Goal: Transaction & Acquisition: Purchase product/service

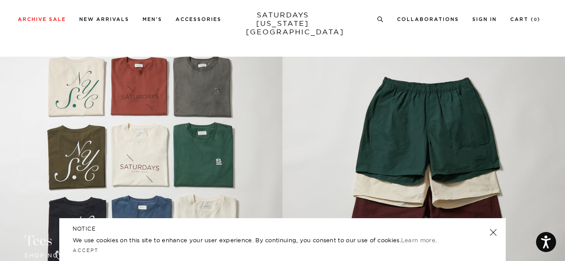
scroll to position [624, 0]
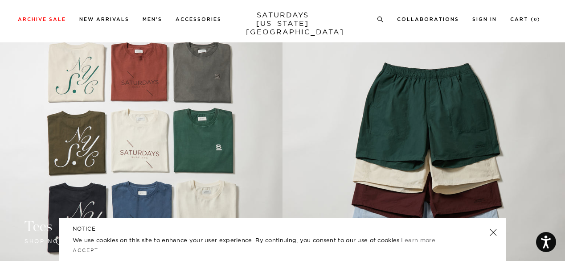
drag, startPoint x: 0, startPoint y: 187, endPoint x: 70, endPoint y: 34, distance: 167.6
click at [70, 34] on div "Archive Sale Men's Tees Shirts Shorts Swim Knitwear Pants Sweats Women's" at bounding box center [282, 19] width 565 height 38
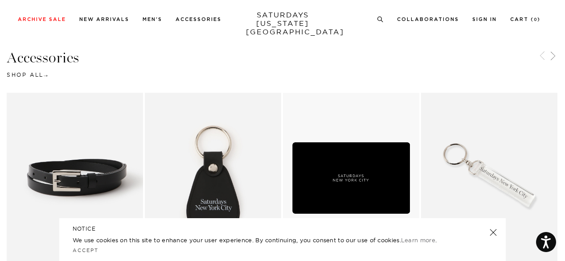
scroll to position [935, 0]
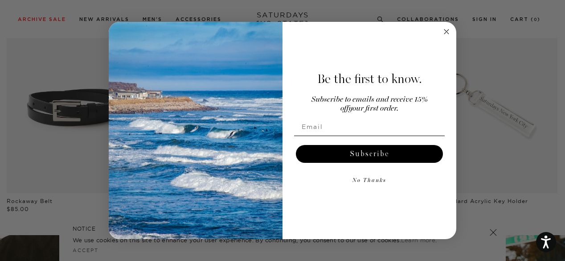
click at [449, 27] on icon "Close dialog" at bounding box center [446, 31] width 11 height 11
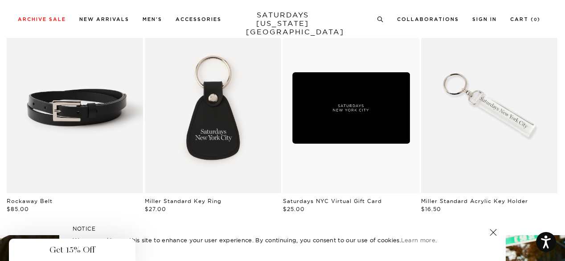
click at [444, 44] on div "Close dialog Be the first to know. Subscribe to emails and receive 15% off your…" at bounding box center [282, 152] width 347 height 217
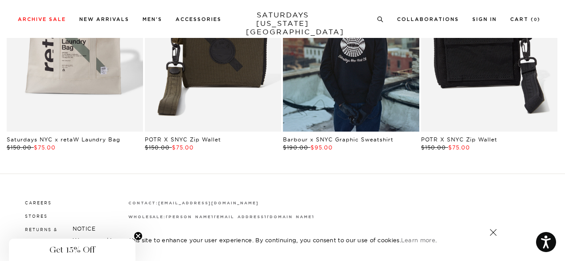
scroll to position [1570, 0]
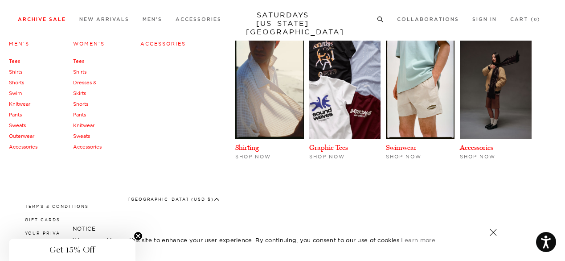
click at [80, 59] on link "Tees" at bounding box center [78, 61] width 11 height 6
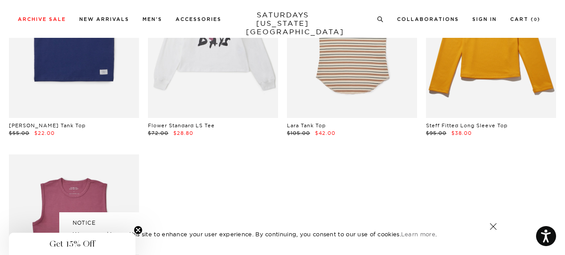
scroll to position [624, 0]
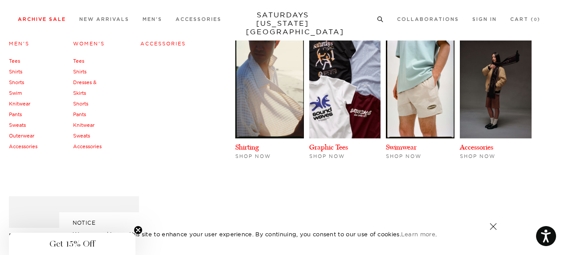
click at [78, 148] on link "Accessories" at bounding box center [87, 146] width 29 height 6
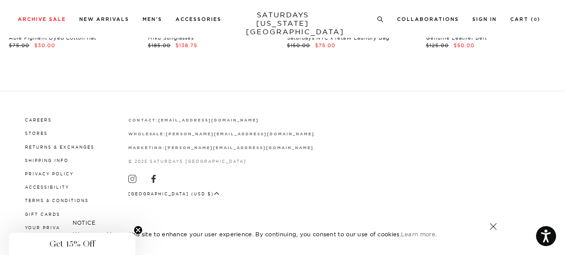
scroll to position [447, 0]
